Goal: Task Accomplishment & Management: Use online tool/utility

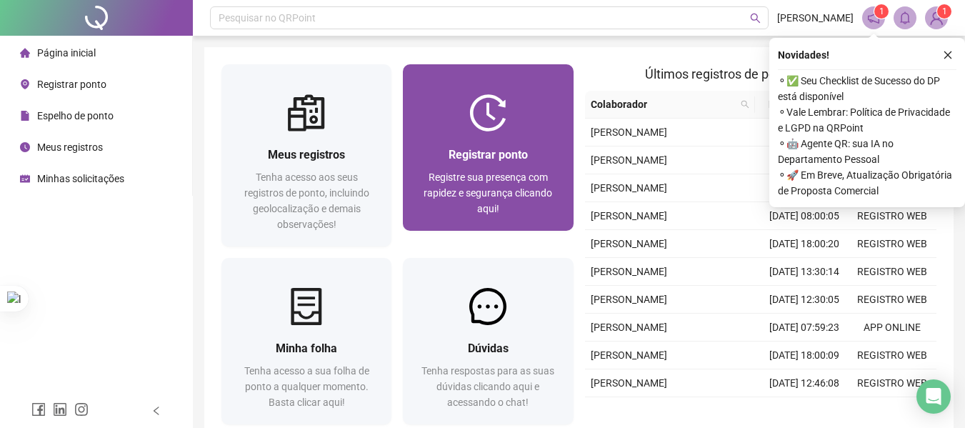
click at [539, 131] on div "Registrar ponto Registre sua presença com rapidez e segurança clicando aqui!" at bounding box center [488, 180] width 170 height 99
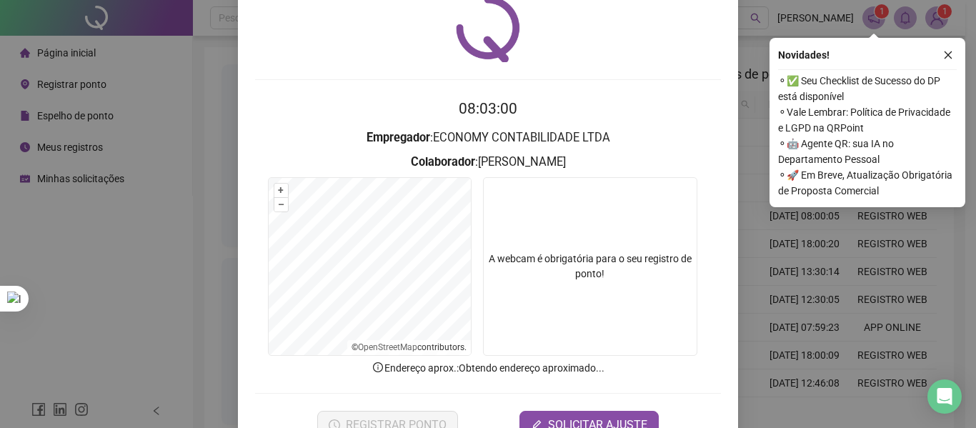
scroll to position [99, 0]
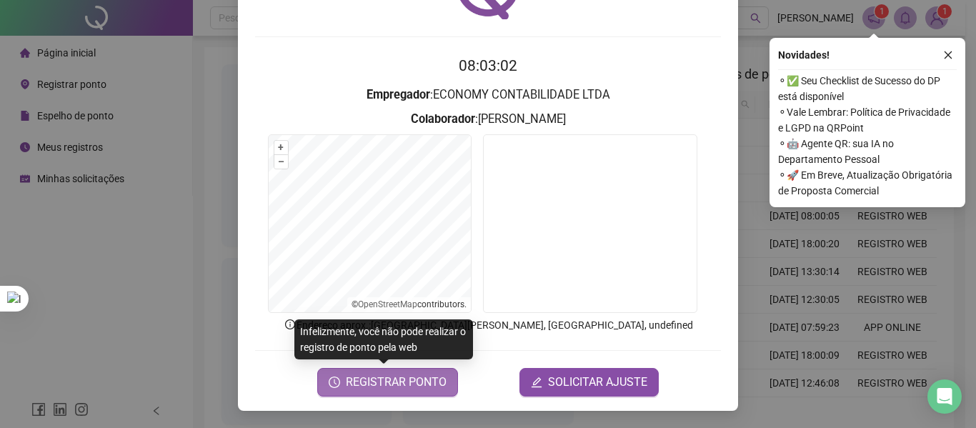
click at [428, 379] on span "REGISTRAR PONTO" at bounding box center [396, 382] width 101 height 17
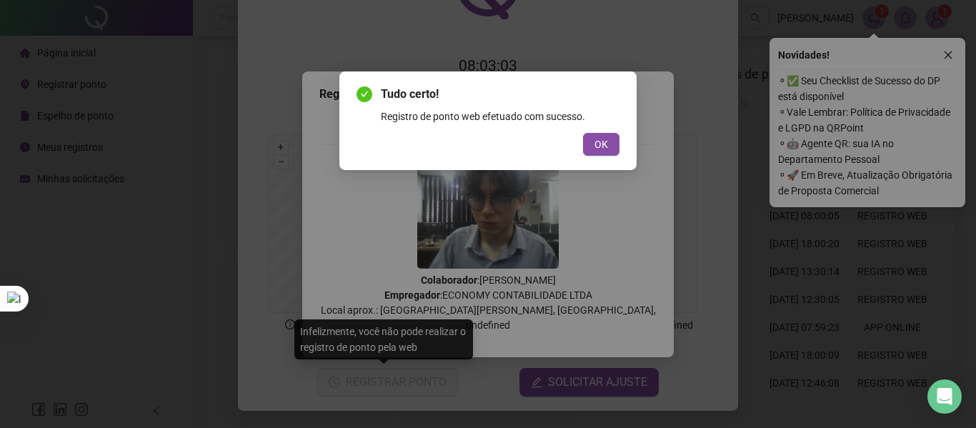
click at [609, 159] on div "Tudo certo! Registro de ponto web efetuado com sucesso. OK" at bounding box center [487, 120] width 297 height 99
click at [609, 138] on button "OK" at bounding box center [601, 144] width 36 height 23
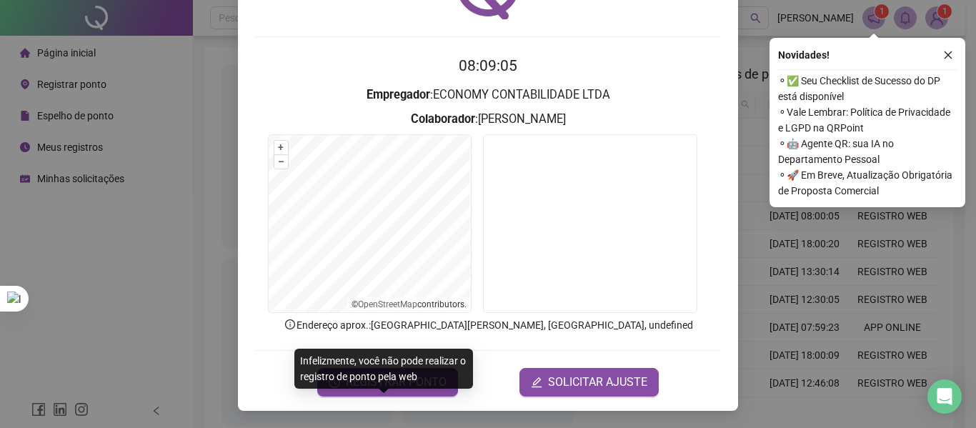
scroll to position [0, 0]
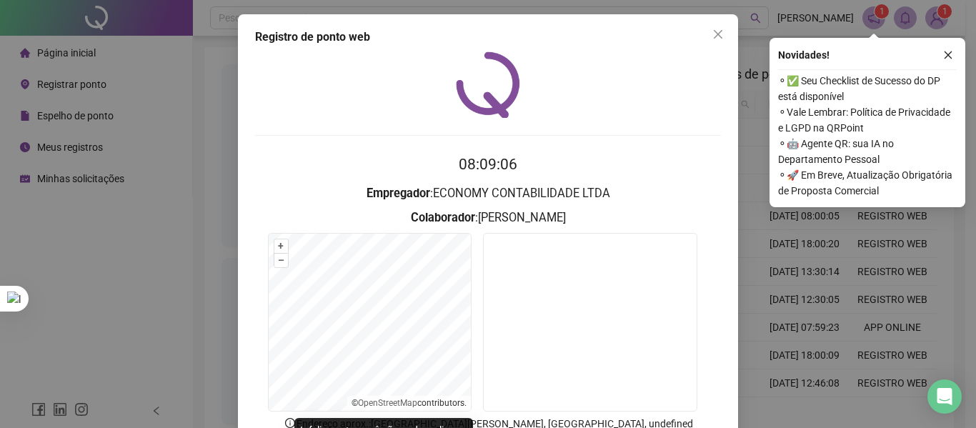
click at [726, 42] on div "Registro de ponto web 08:09:06 Empregador : ECONOMY CONTABILIDADE LTDA Colabora…" at bounding box center [488, 261] width 500 height 495
click at [721, 25] on button "Close" at bounding box center [717, 34] width 23 height 23
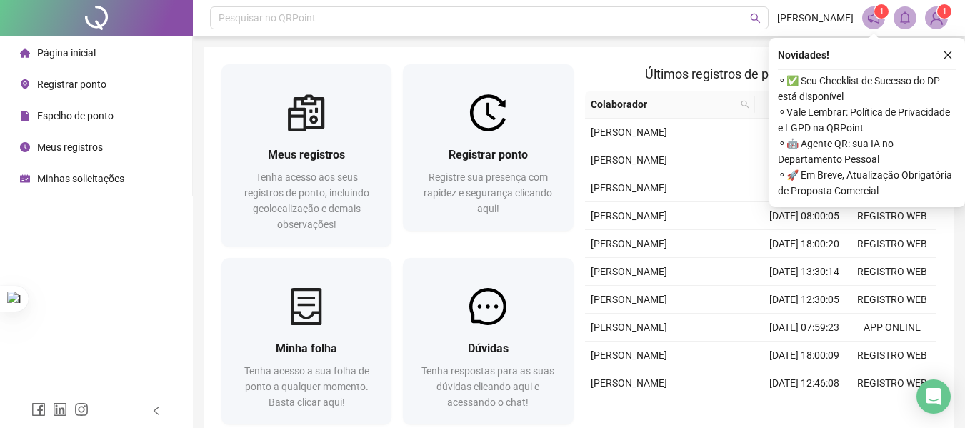
click at [104, 135] on li "Meus registros" at bounding box center [96, 147] width 186 height 29
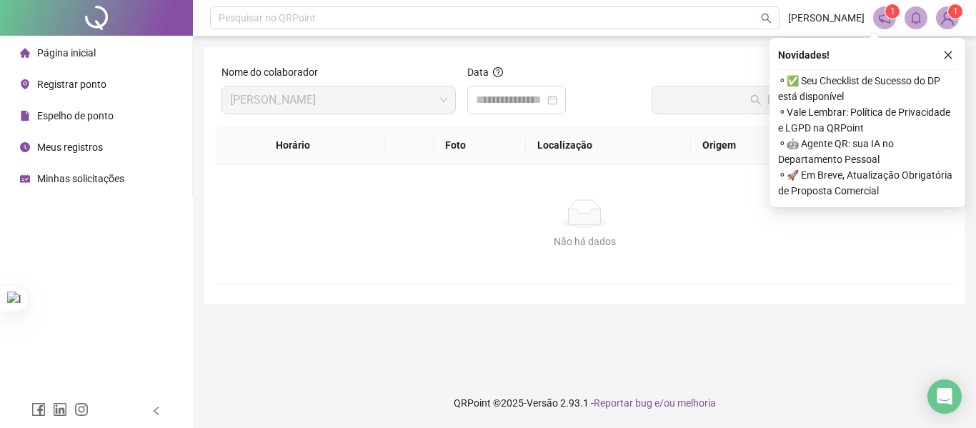
click at [126, 142] on li "Meus registros" at bounding box center [96, 147] width 186 height 29
click at [485, 104] on input at bounding box center [510, 99] width 69 height 17
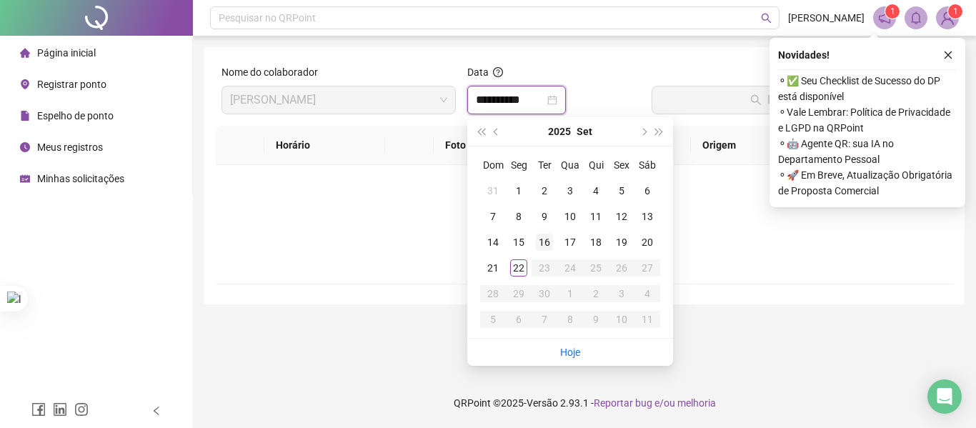
type input "**********"
click at [515, 263] on div "22" at bounding box center [518, 267] width 17 height 17
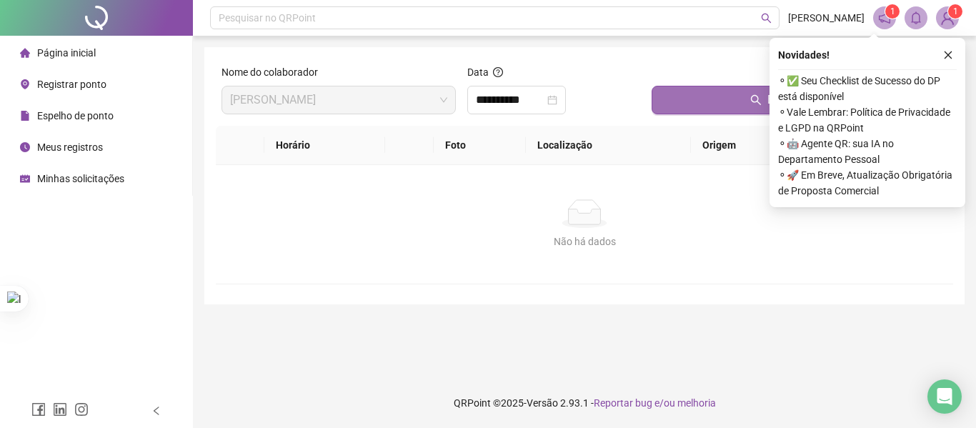
click at [669, 97] on button "Buscar registros" at bounding box center [799, 100] width 296 height 29
